Goal: Task Accomplishment & Management: Use online tool/utility

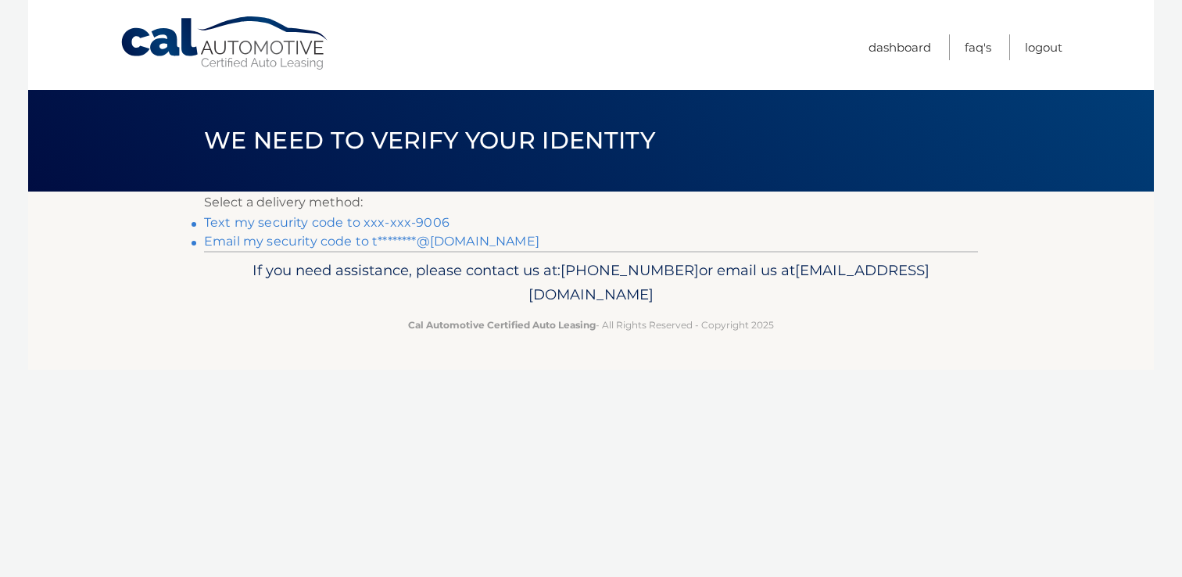
click at [301, 221] on link "Text my security code to xxx-xxx-9006" at bounding box center [326, 222] width 245 height 15
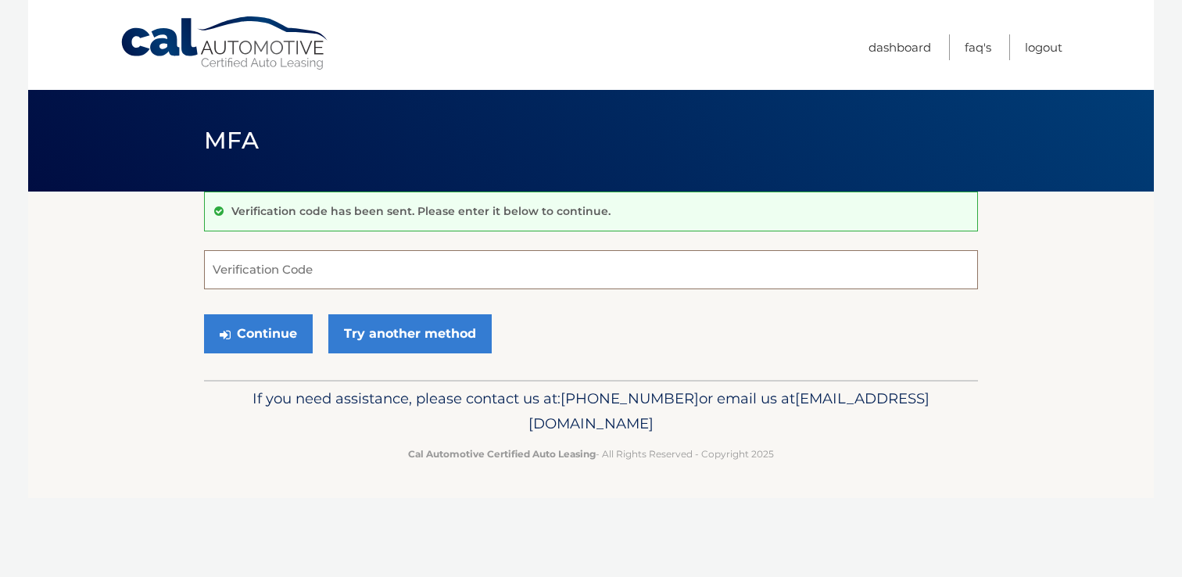
click at [269, 271] on input "Verification Code" at bounding box center [591, 269] width 774 height 39
type input "864516"
click at [72, 311] on section "Verification code has been sent. Please enter it below to continue. 864516 Veri…" at bounding box center [591, 286] width 1126 height 188
click at [252, 327] on button "Continue" at bounding box center [258, 333] width 109 height 39
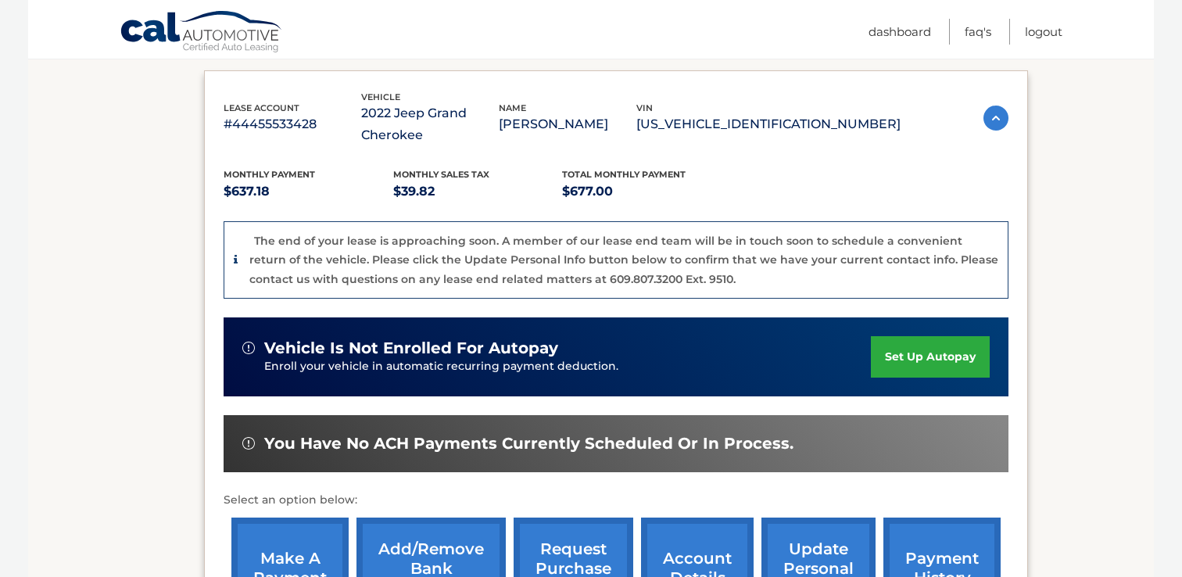
scroll to position [369, 0]
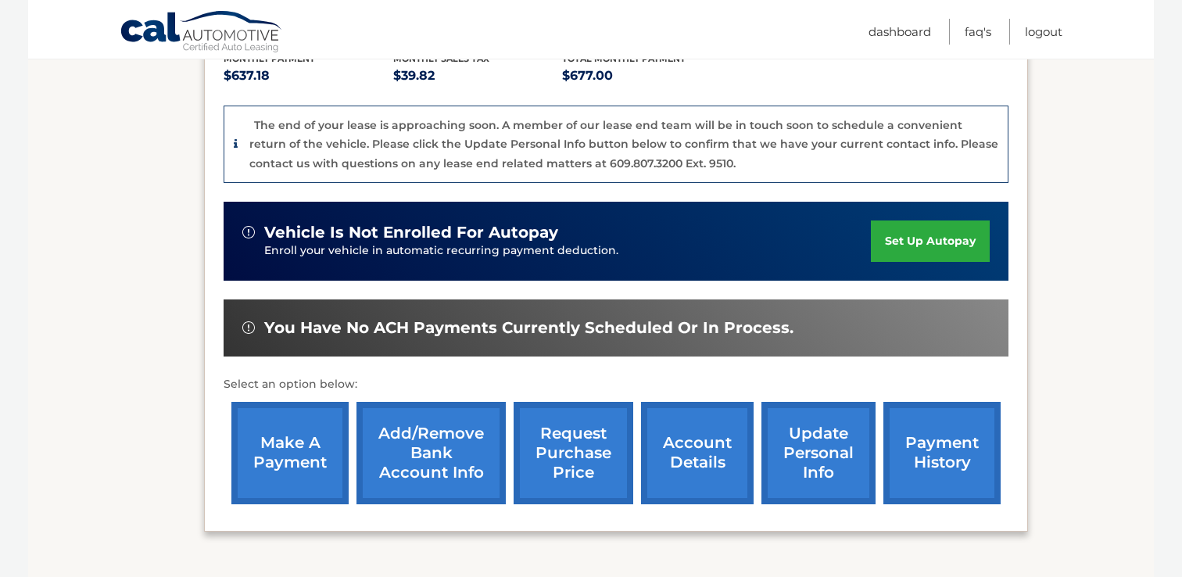
click at [290, 443] on link "make a payment" at bounding box center [289, 453] width 117 height 102
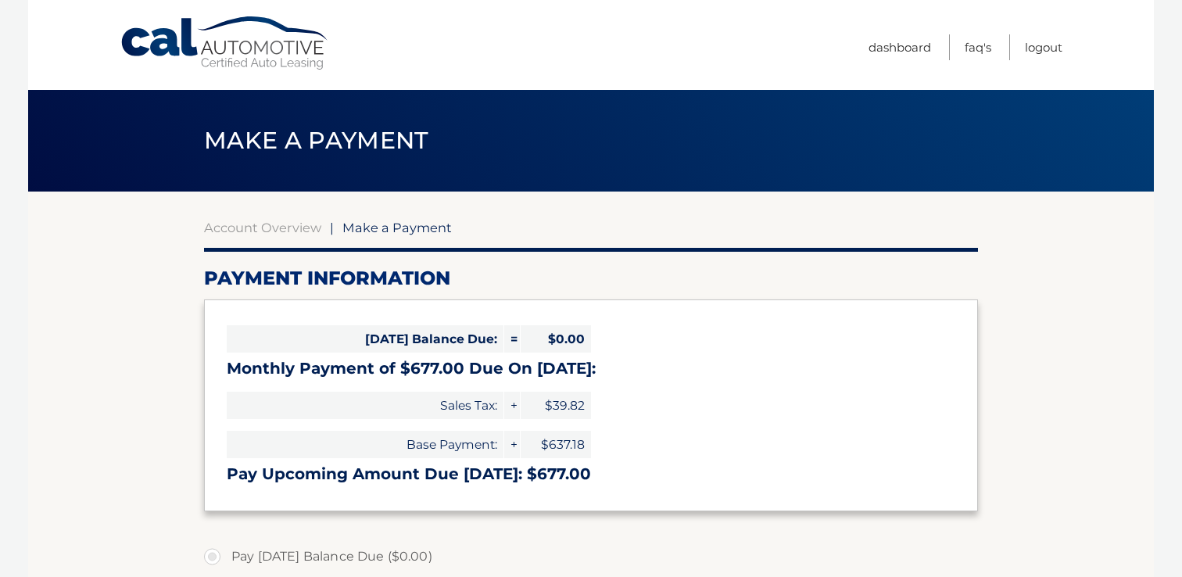
select select "YTlhZGIxNzEtNjNkMy00OWJiLTllMTItZGZhMjQ3YTM4NzY0"
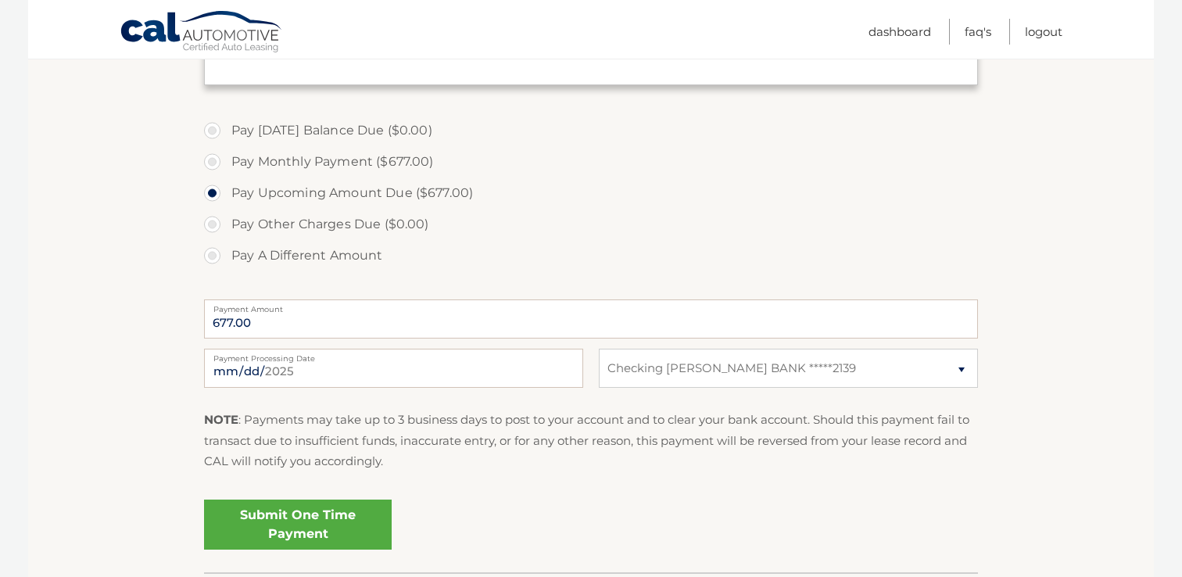
scroll to position [427, 0]
click at [284, 513] on link "Submit One Time Payment" at bounding box center [298, 524] width 188 height 50
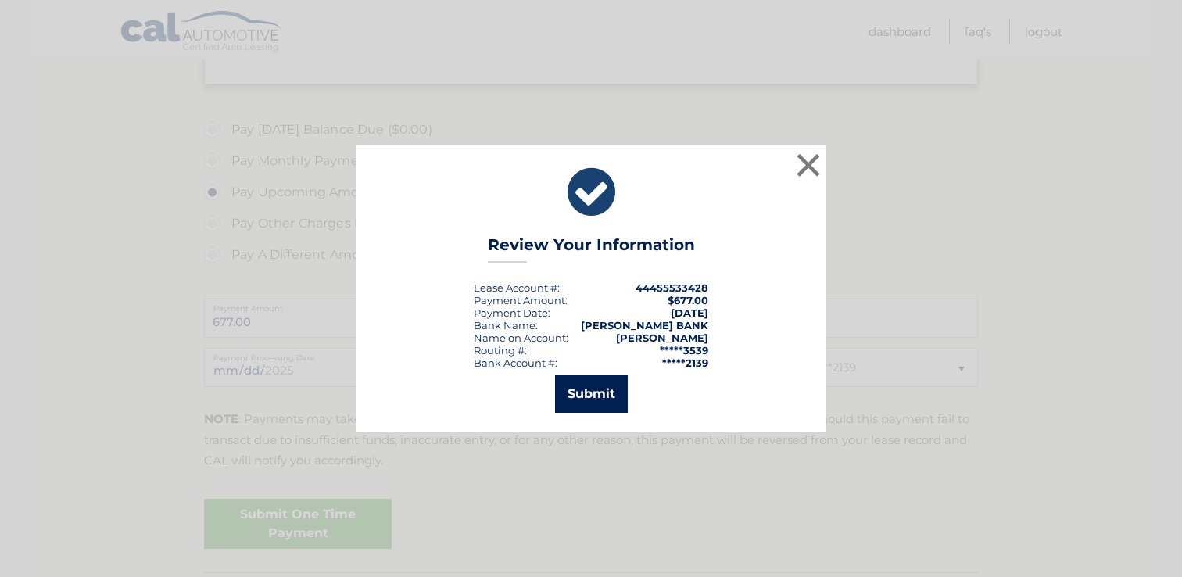
click at [582, 397] on button "Submit" at bounding box center [591, 394] width 73 height 38
